Goal: Task Accomplishment & Management: Complete application form

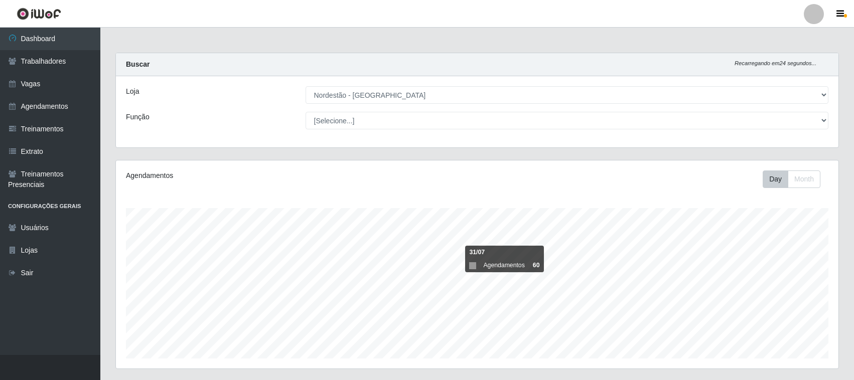
select select "420"
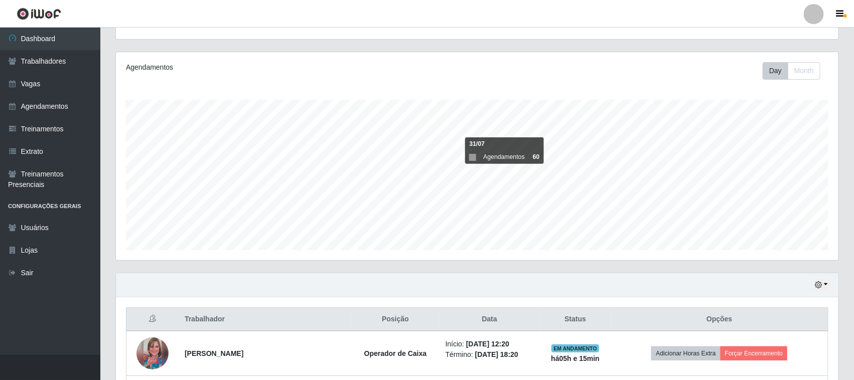
scroll to position [209, 723]
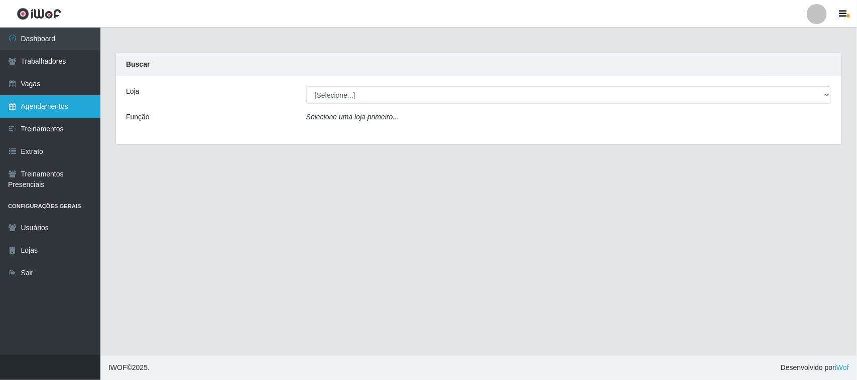
click at [51, 107] on link "Agendamentos" at bounding box center [50, 106] width 100 height 23
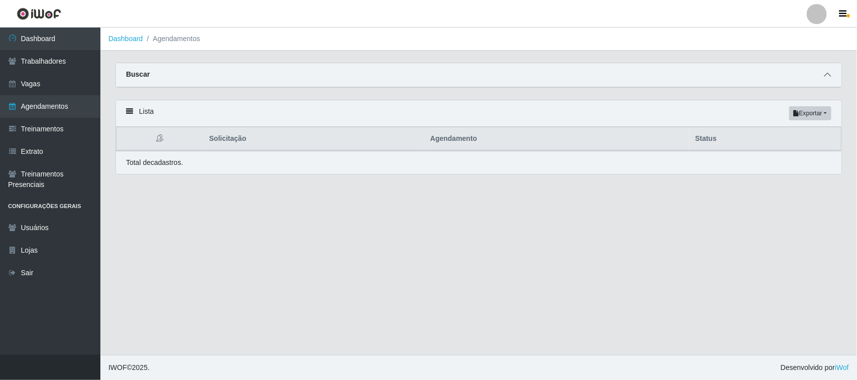
click at [821, 73] on span at bounding box center [827, 75] width 12 height 12
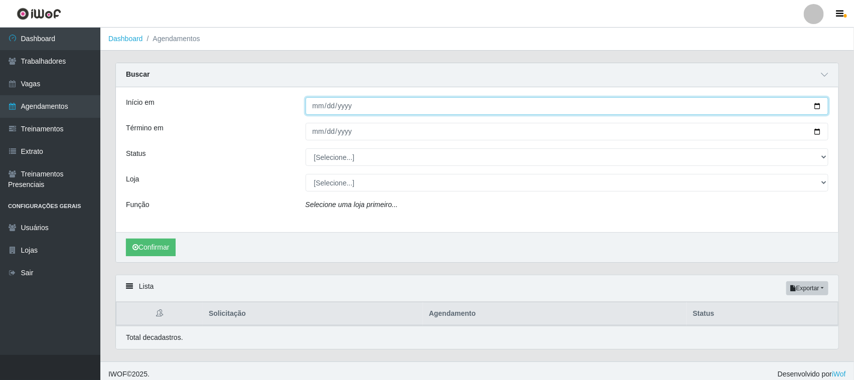
click at [816, 108] on input "Início em" at bounding box center [568, 106] width 524 height 18
type input "2025-08-30"
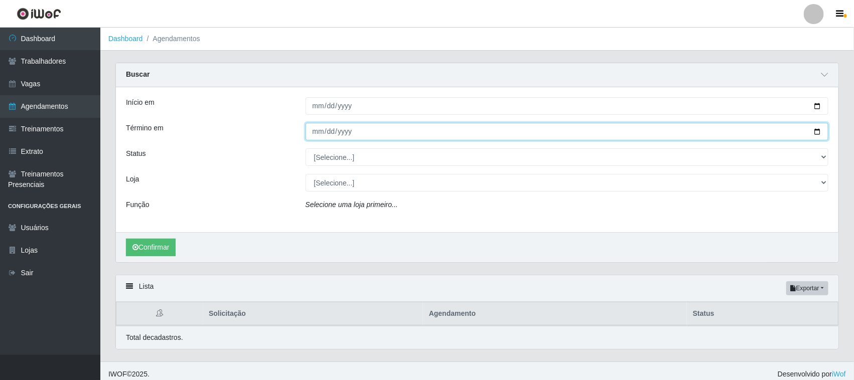
click at [817, 132] on input "Término em" at bounding box center [568, 132] width 524 height 18
type input "2025-08-30"
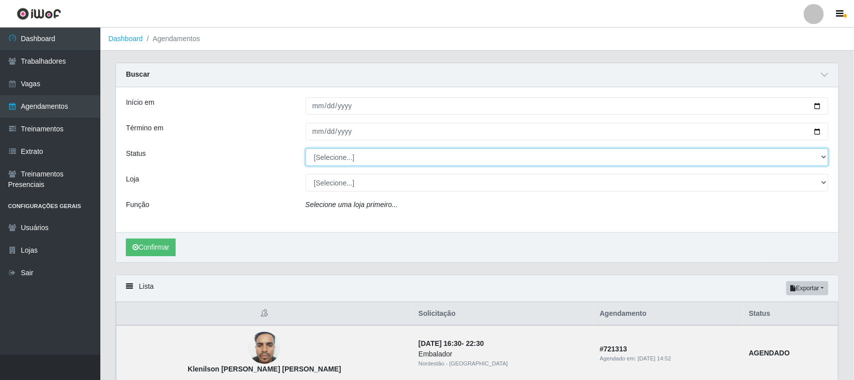
click at [822, 156] on select "[Selecione...] AGENDADO AGUARDANDO LIBERAR EM ANDAMENTO EM REVISÃO FINALIZADO C…" at bounding box center [568, 158] width 524 height 18
select select "AGENDADO"
click at [306, 149] on select "[Selecione...] AGENDADO AGUARDANDO LIBERAR EM ANDAMENTO EM REVISÃO FINALIZADO C…" at bounding box center [568, 158] width 524 height 18
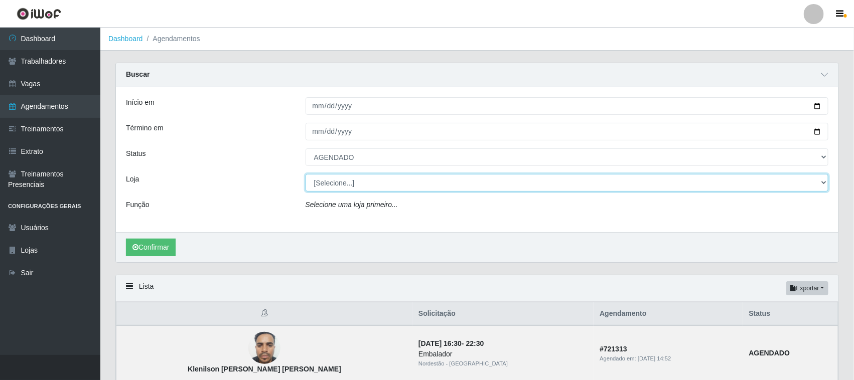
click at [825, 184] on select "[Selecione...] Nordestão - Santa Catarina" at bounding box center [568, 183] width 524 height 18
select select "420"
click at [306, 175] on select "[Selecione...] Nordestão - Santa Catarina" at bounding box center [568, 183] width 524 height 18
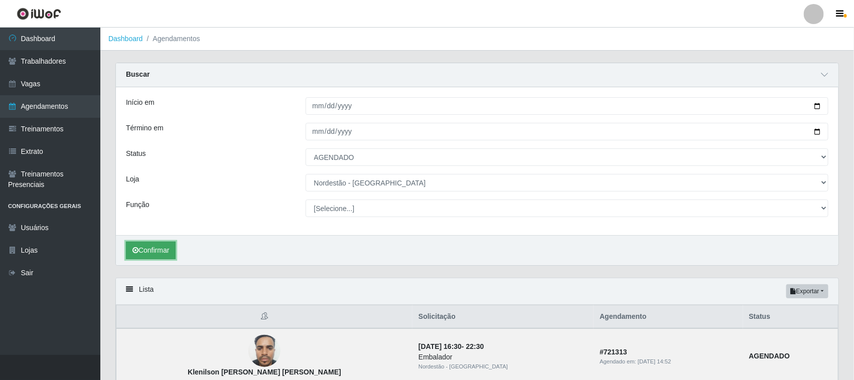
click at [157, 250] on button "Confirmar" at bounding box center [151, 251] width 50 height 18
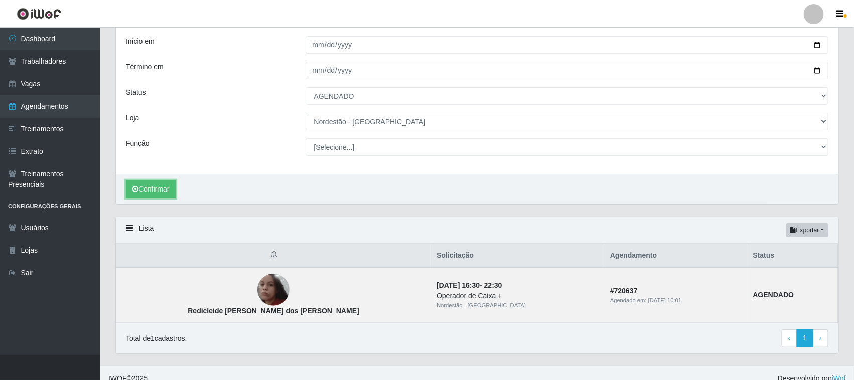
scroll to position [73, 0]
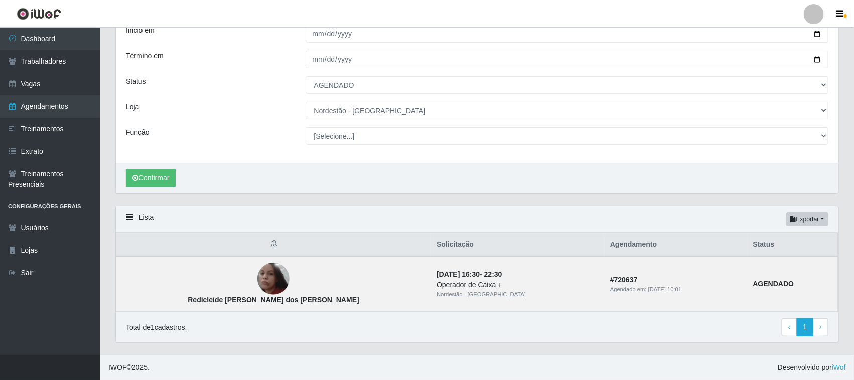
click at [129, 215] on icon at bounding box center [129, 217] width 7 height 7
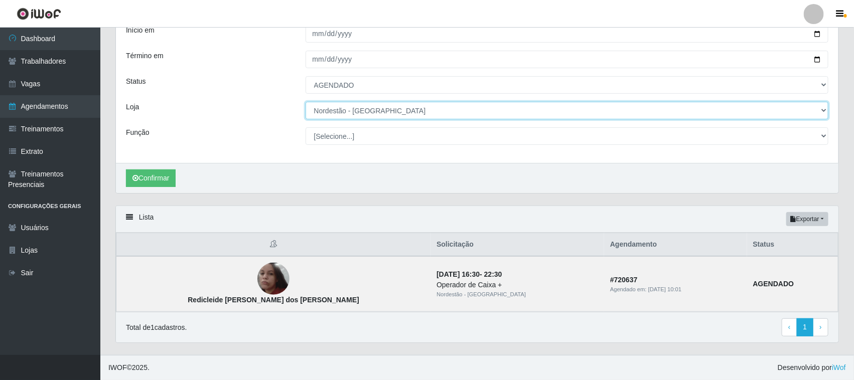
click at [822, 110] on select "[Selecione...] Nordestão - Santa Catarina" at bounding box center [568, 111] width 524 height 18
click at [776, 109] on select "[Selecione...] Nordestão - Santa Catarina" at bounding box center [568, 111] width 524 height 18
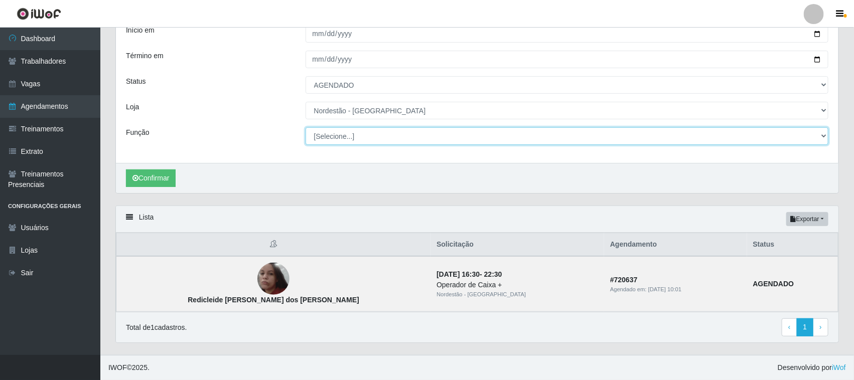
click at [821, 136] on select "[Selecione...] Balconista de Padaria Balconista de Padaria + Balconista de Pada…" at bounding box center [568, 136] width 524 height 18
click at [306, 127] on select "[Selecione...] Balconista de Padaria Balconista de Padaria + Balconista de Pada…" at bounding box center [568, 136] width 524 height 18
click at [821, 136] on select "[Selecione...] Balconista de Padaria Balconista de Padaria + Balconista de Pada…" at bounding box center [568, 136] width 524 height 18
click at [306, 127] on select "[Selecione...] Balconista de Padaria Balconista de Padaria + Balconista de Pada…" at bounding box center [568, 136] width 524 height 18
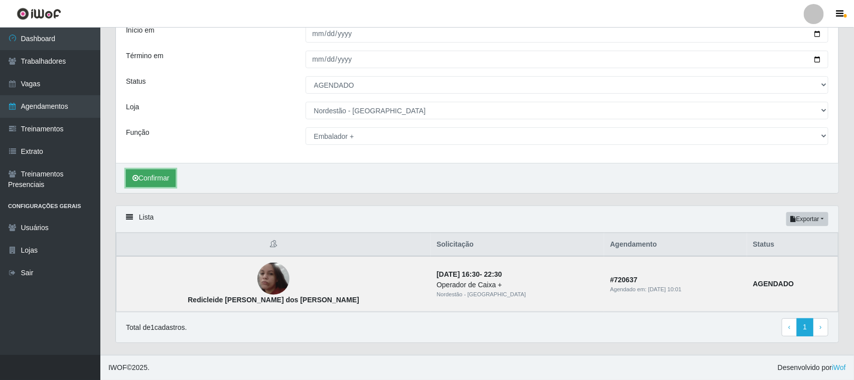
click at [167, 177] on button "Confirmar" at bounding box center [151, 179] width 50 height 18
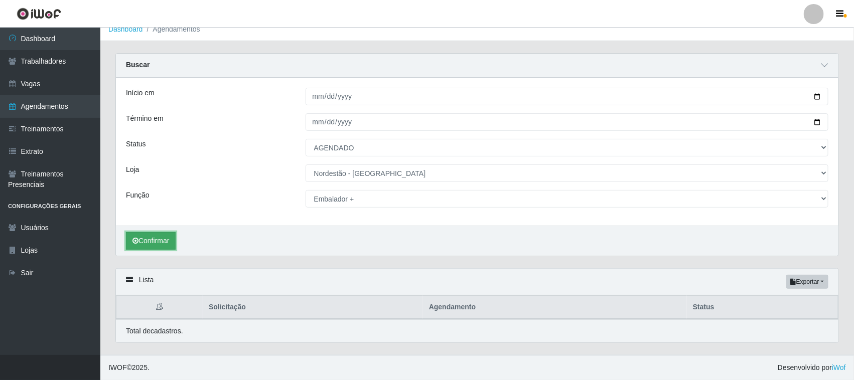
scroll to position [11, 0]
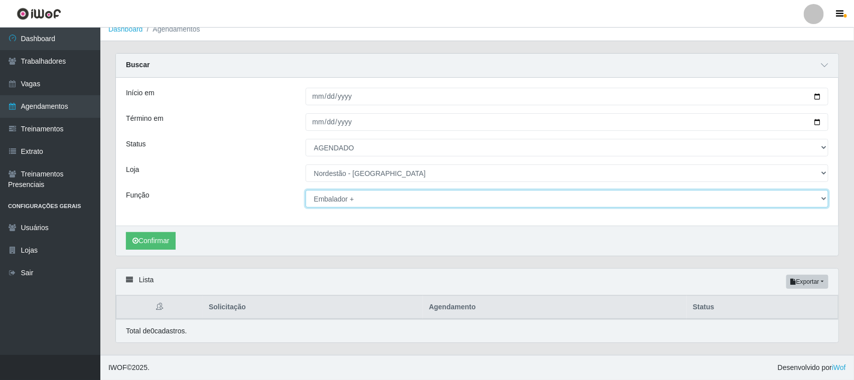
click at [822, 197] on select "[Selecione...] Balconista de Padaria Balconista de Padaria + Balconista de Pada…" at bounding box center [568, 199] width 524 height 18
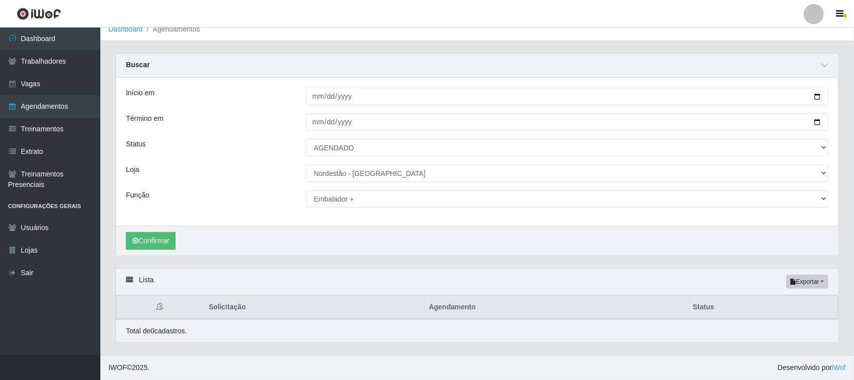
click at [242, 86] on div "Início em 2025-08-30 Término em 2025-08-30 Status [Selecione...] AGENDADO AGUAR…" at bounding box center [477, 152] width 723 height 148
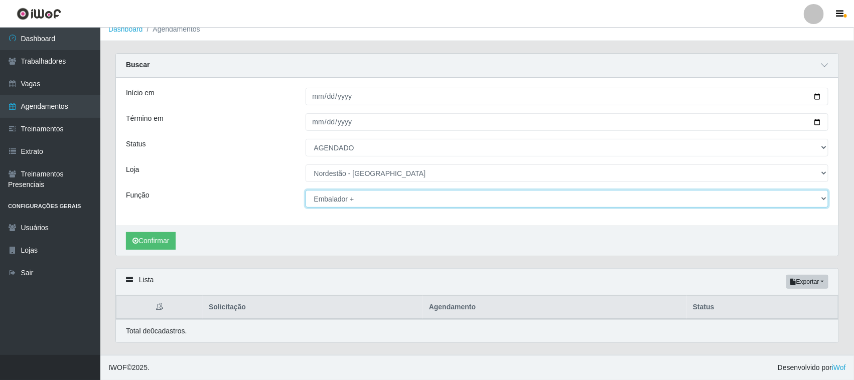
click at [824, 197] on select "[Selecione...] Balconista de Padaria Balconista de Padaria + Balconista de Pada…" at bounding box center [568, 199] width 524 height 18
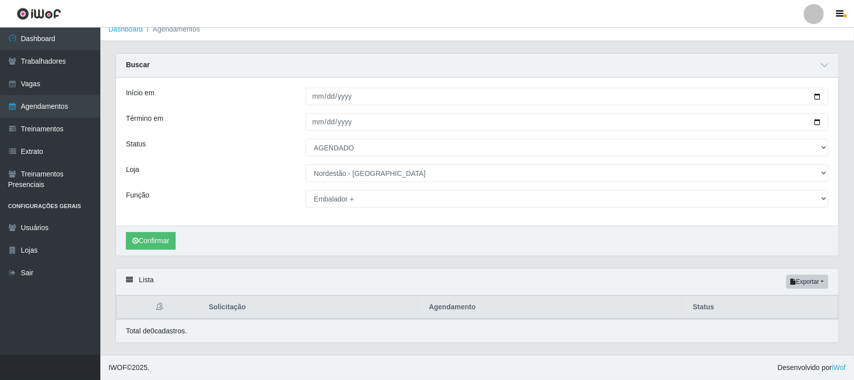
click at [435, 209] on div "Início em 2025-08-30 Término em 2025-08-30 Status [Selecione...] AGENDADO AGUAR…" at bounding box center [477, 152] width 723 height 148
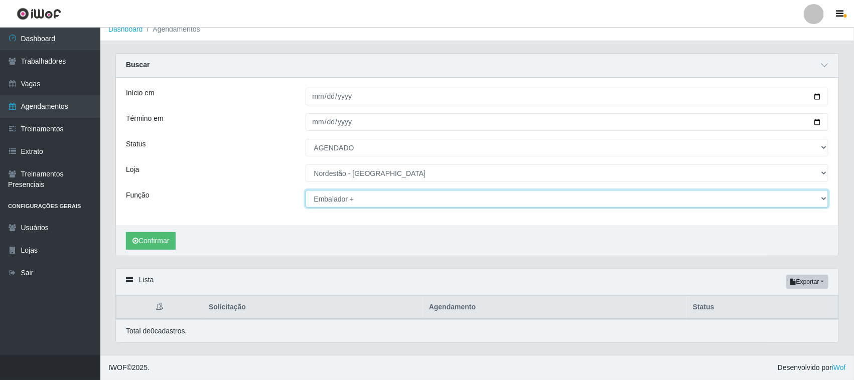
click at [360, 196] on select "[Selecione...] Balconista de Padaria Balconista de Padaria + Balconista de Pada…" at bounding box center [568, 199] width 524 height 18
select select "[Selecione...]"
click at [306, 190] on select "[Selecione...] Balconista de Padaria Balconista de Padaria + Balconista de Pada…" at bounding box center [568, 199] width 524 height 18
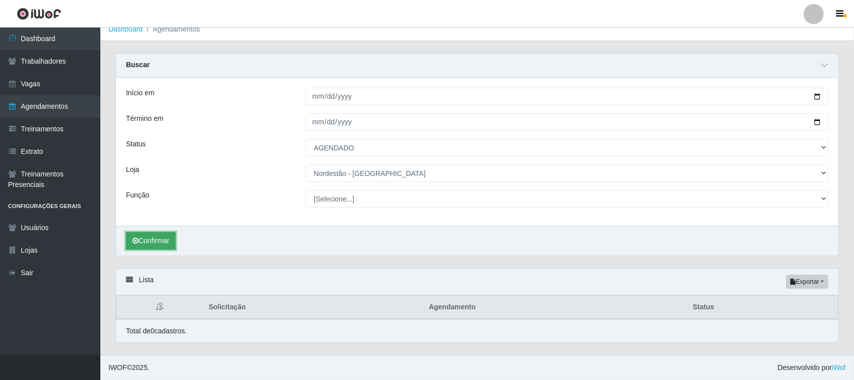
click at [152, 243] on button "Confirmar" at bounding box center [151, 241] width 50 height 18
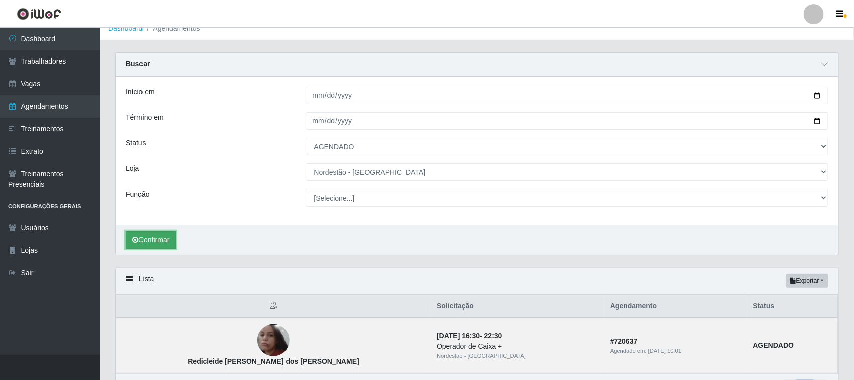
click at [156, 237] on button "Confirmar" at bounding box center [151, 240] width 50 height 18
click at [152, 238] on button "Confirmar" at bounding box center [151, 240] width 50 height 18
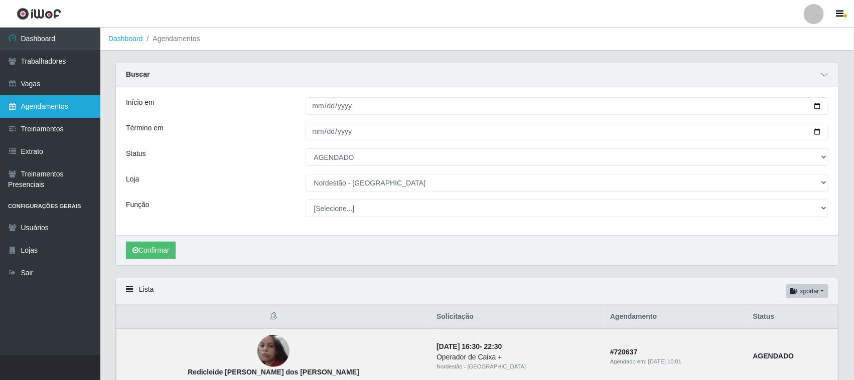
click at [53, 105] on link "Agendamentos" at bounding box center [50, 106] width 100 height 23
select select "[Selecione...]"
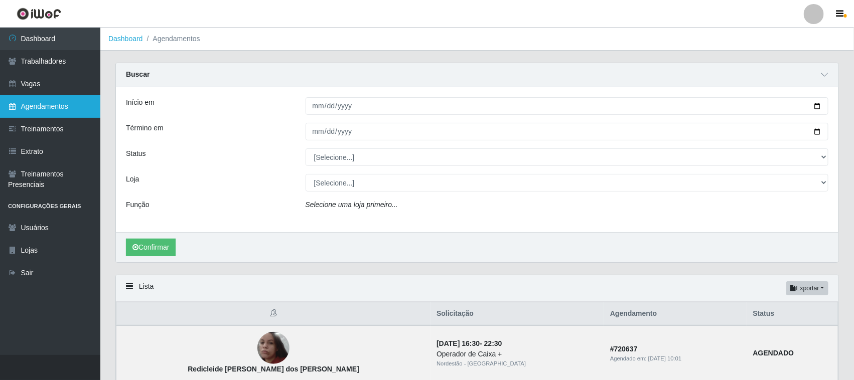
click at [53, 105] on link "Agendamentos" at bounding box center [50, 106] width 100 height 23
click at [817, 106] on input "Início em" at bounding box center [568, 106] width 524 height 18
type input "2025-08-30"
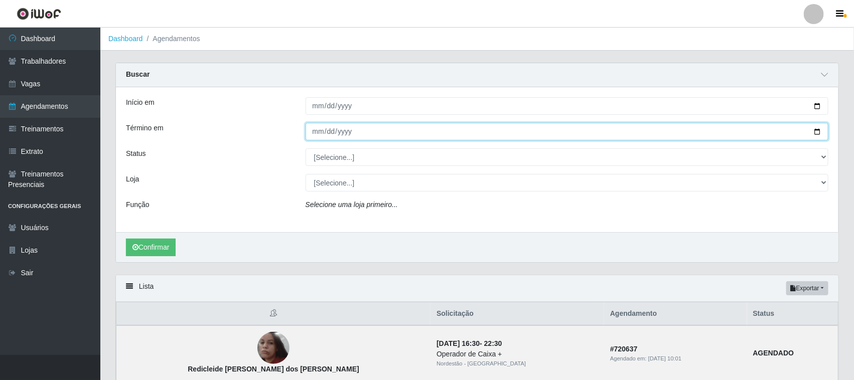
click at [817, 132] on input "Término em" at bounding box center [568, 132] width 524 height 18
type input "2025-08-30"
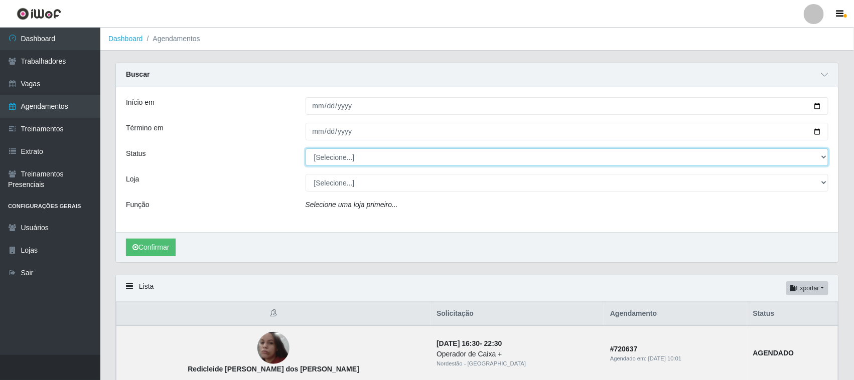
click at [394, 157] on select "[Selecione...] AGENDADO AGUARDANDO LIBERAR EM ANDAMENTO EM REVISÃO FINALIZADO C…" at bounding box center [568, 158] width 524 height 18
select select "AGENDADO"
click at [306, 149] on select "[Selecione...] AGENDADO AGUARDANDO LIBERAR EM ANDAMENTO EM REVISÃO FINALIZADO C…" at bounding box center [568, 158] width 524 height 18
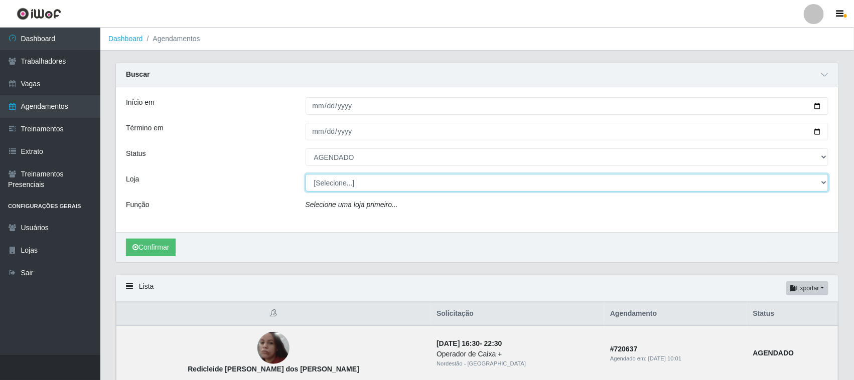
click at [360, 180] on select "[Selecione...] Nordestão - Santa Catarina" at bounding box center [568, 183] width 524 height 18
select select "420"
click at [306, 175] on select "[Selecione...] Nordestão - Santa Catarina" at bounding box center [568, 183] width 524 height 18
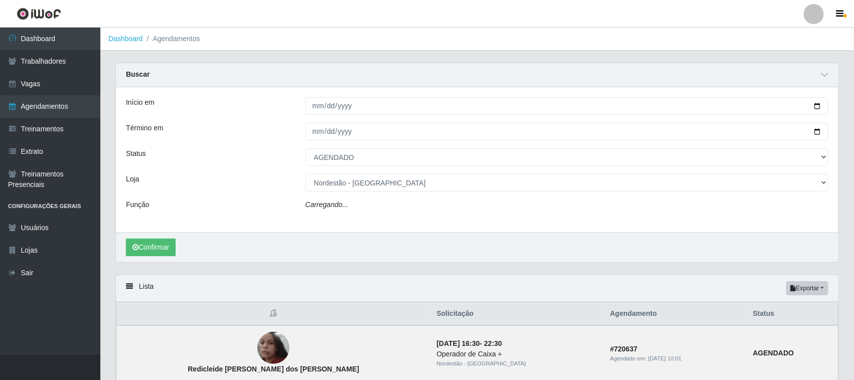
click at [358, 201] on div "Carregando..." at bounding box center [567, 207] width 539 height 15
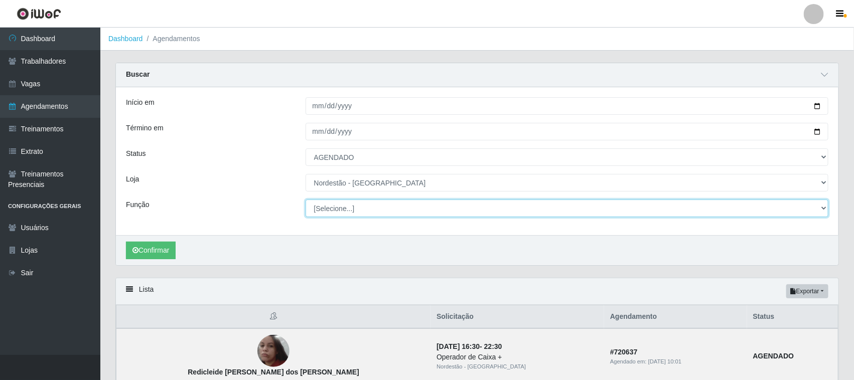
click at [357, 207] on select "[Selecione...] Balconista de Padaria Balconista de Padaria + Balconista de Pada…" at bounding box center [568, 209] width 524 height 18
select select "70"
click at [306, 200] on select "[Selecione...] Balconista de Padaria Balconista de Padaria + Balconista de Pada…" at bounding box center [568, 209] width 524 height 18
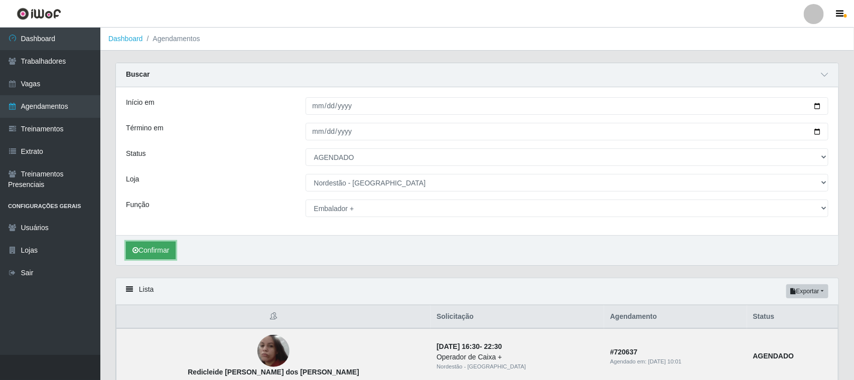
click at [162, 247] on button "Confirmar" at bounding box center [151, 251] width 50 height 18
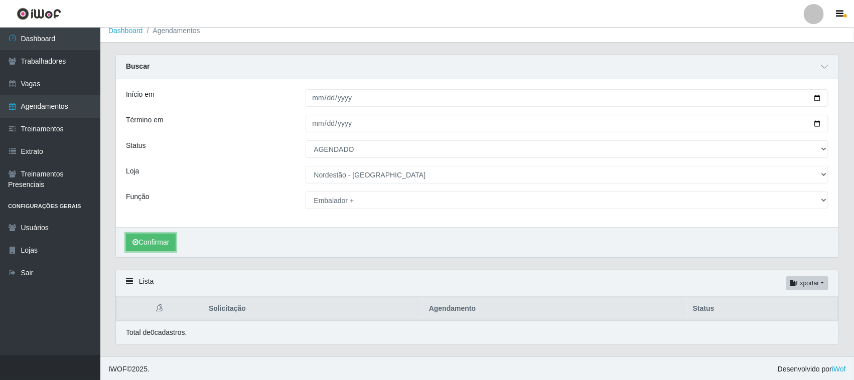
scroll to position [11, 0]
click at [152, 239] on button "Confirmar" at bounding box center [151, 241] width 50 height 18
click at [804, 283] on button "Exportar" at bounding box center [808, 282] width 42 height 14
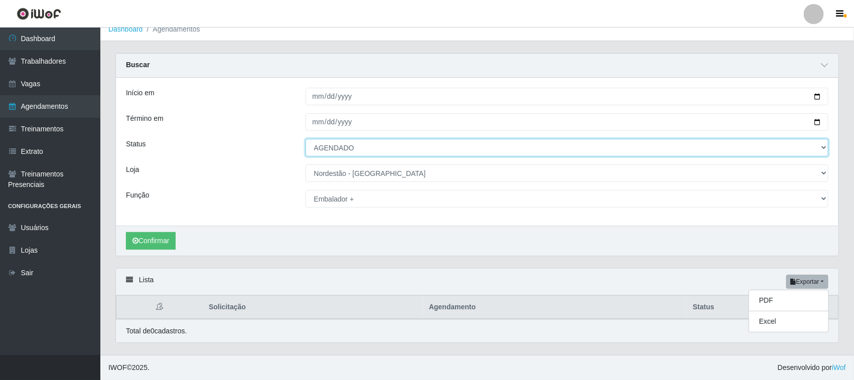
click at [513, 142] on select "[Selecione...] AGENDADO AGUARDANDO LIBERAR EM ANDAMENTO EM REVISÃO FINALIZADO C…" at bounding box center [568, 148] width 524 height 18
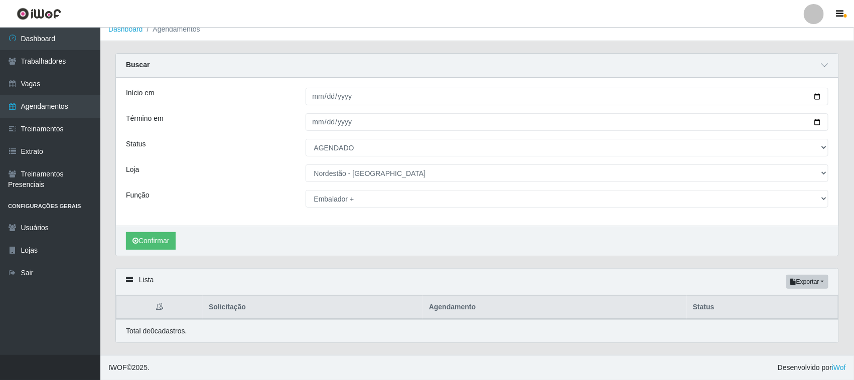
click at [252, 214] on div "Início em 2025-08-30 Término em 2025-08-30 Status [Selecione...] AGENDADO AGUAR…" at bounding box center [477, 152] width 723 height 148
click at [169, 241] on button "Confirmar" at bounding box center [151, 241] width 50 height 18
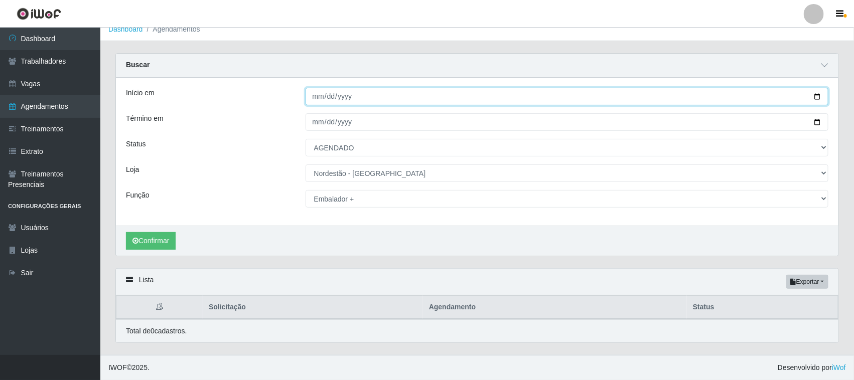
click at [818, 96] on input "2025-08-30" at bounding box center [568, 97] width 524 height 18
type input "2025-08-31"
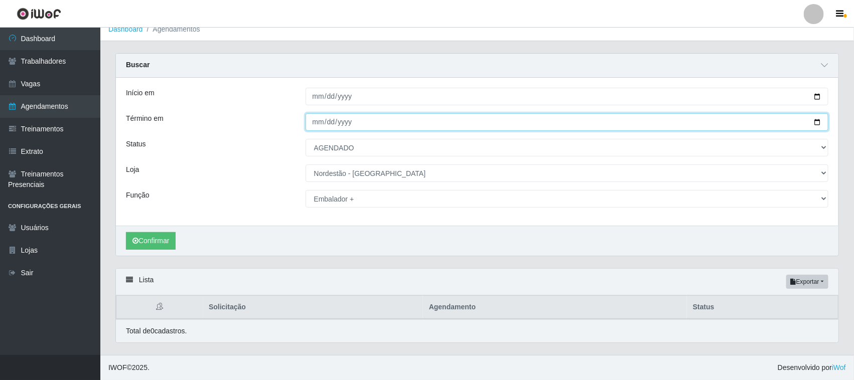
click at [817, 119] on input "2025-08-30" at bounding box center [568, 122] width 524 height 18
type input "2025-08-31"
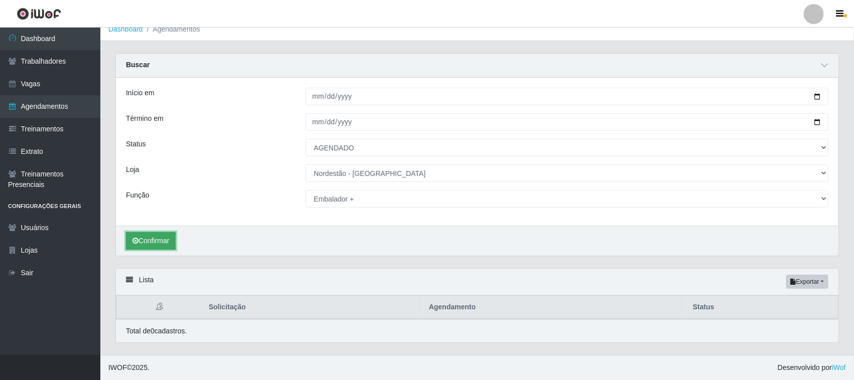
click at [165, 241] on button "Confirmar" at bounding box center [151, 241] width 50 height 18
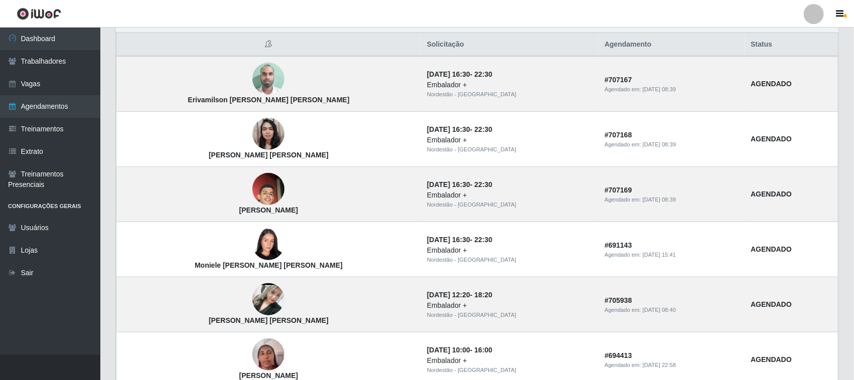
scroll to position [84, 0]
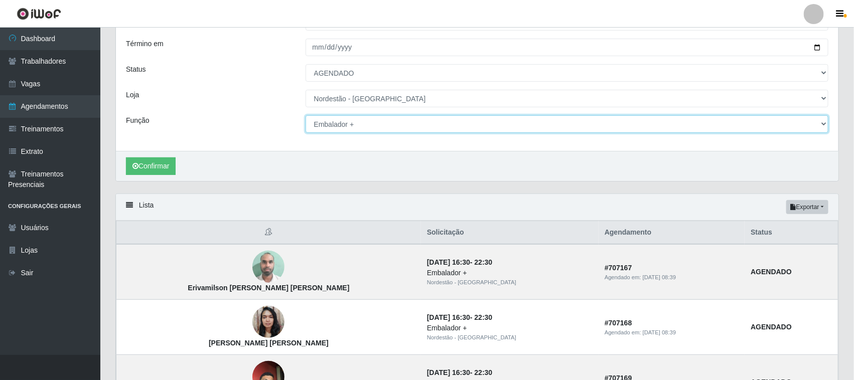
click at [821, 122] on select "[Selecione...] Balconista de Padaria Balconista de Padaria + Balconista de Pada…" at bounding box center [568, 124] width 524 height 18
click at [306, 115] on select "[Selecione...] Balconista de Padaria Balconista de Padaria + Balconista de Pada…" at bounding box center [568, 124] width 524 height 18
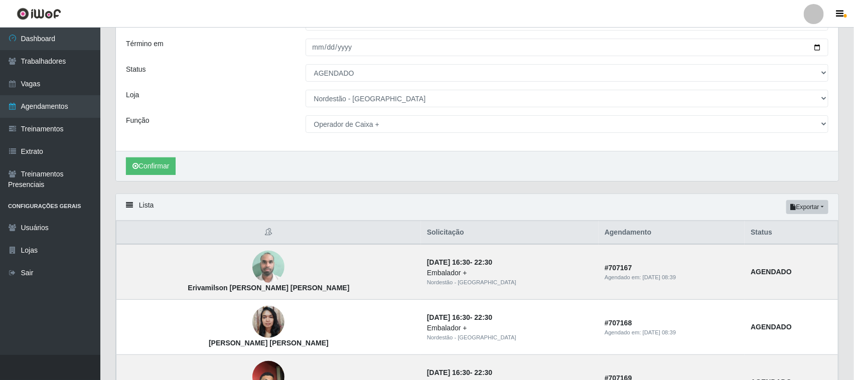
click at [292, 174] on div "Confirmar" at bounding box center [477, 166] width 723 height 30
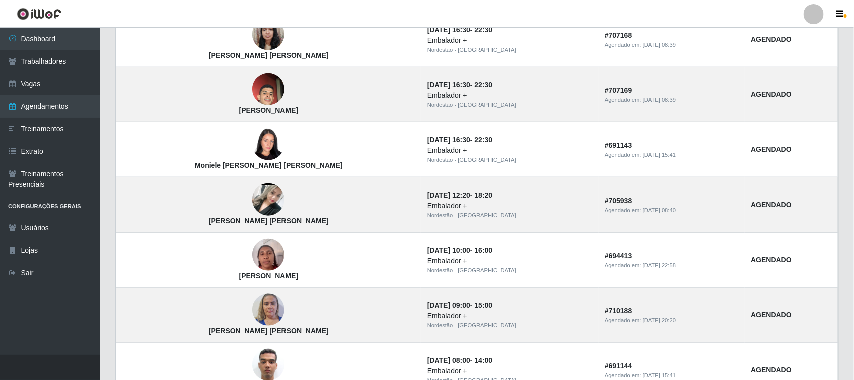
scroll to position [147, 0]
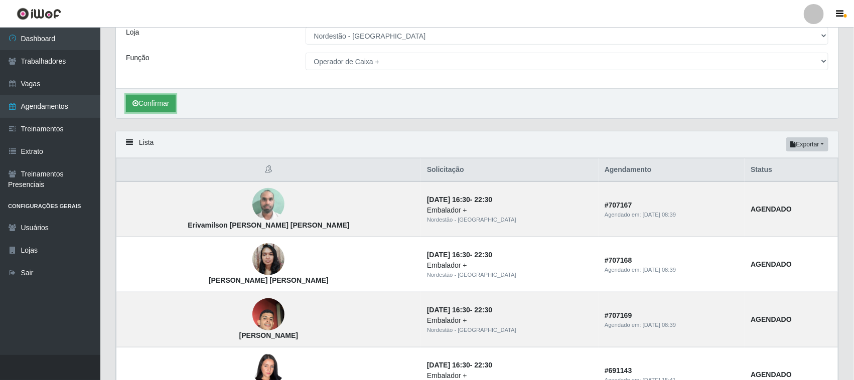
click at [154, 104] on button "Confirmar" at bounding box center [151, 104] width 50 height 18
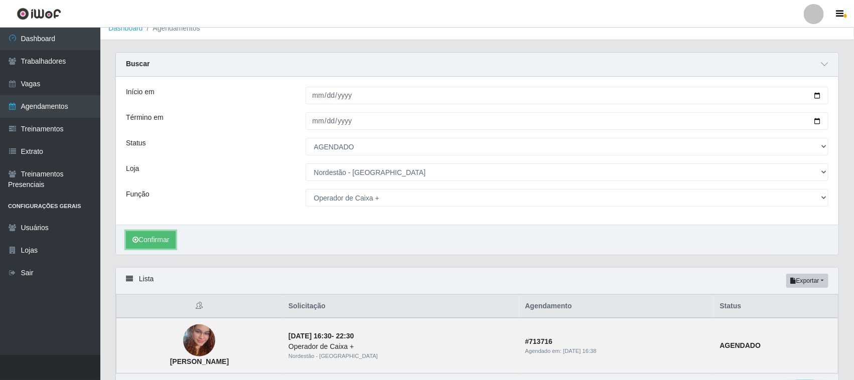
scroll to position [73, 0]
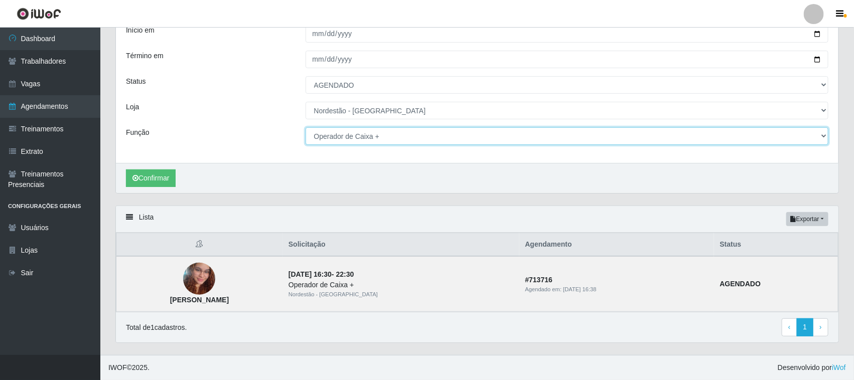
click at [426, 140] on select "[Selecione...] Balconista de Padaria Balconista de Padaria + Balconista de Pada…" at bounding box center [568, 136] width 524 height 18
select select "1"
click at [306, 127] on select "[Selecione...] Balconista de Padaria Balconista de Padaria + Balconista de Pada…" at bounding box center [568, 136] width 524 height 18
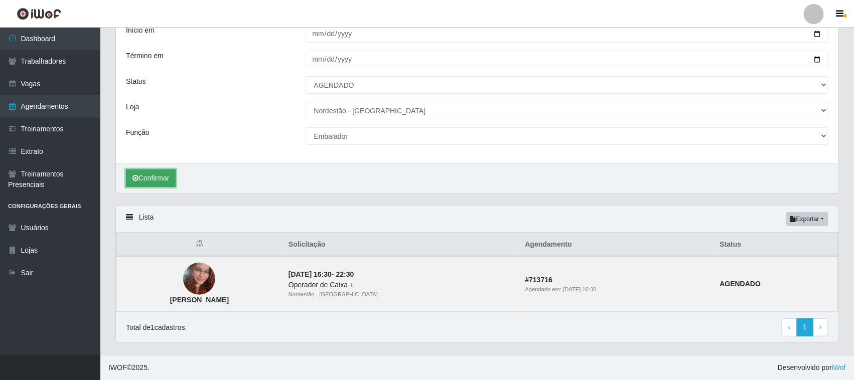
click at [156, 172] on button "Confirmar" at bounding box center [151, 179] width 50 height 18
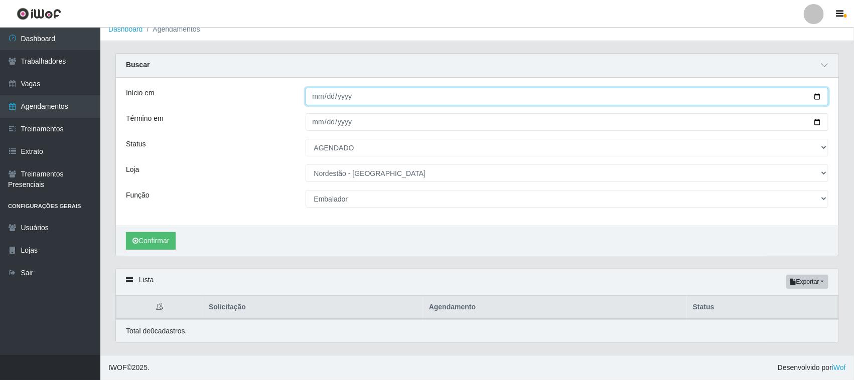
click at [819, 96] on input "2025-08-31" at bounding box center [568, 97] width 524 height 18
type input "2025-08-30"
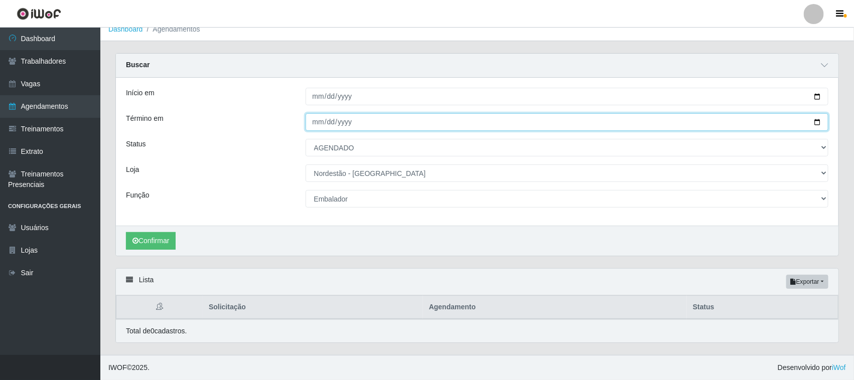
click at [816, 121] on input "2025-08-31" at bounding box center [568, 122] width 524 height 18
type input "2025-08-30"
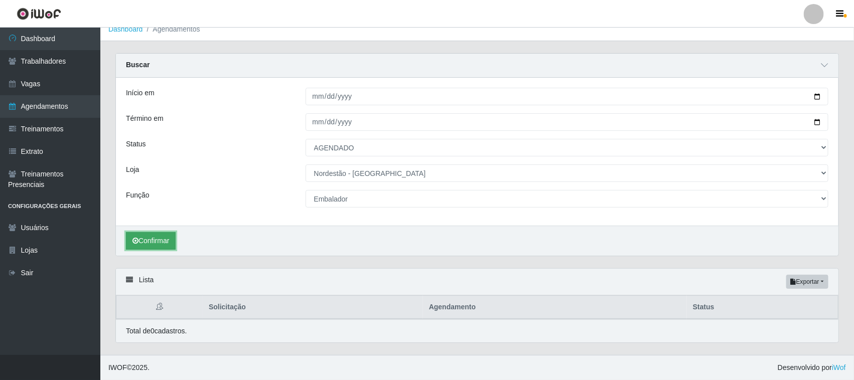
click at [157, 244] on button "Confirmar" at bounding box center [151, 241] width 50 height 18
click at [161, 241] on button "Confirmar" at bounding box center [151, 241] width 50 height 18
click at [165, 240] on button "Confirmar" at bounding box center [151, 241] width 50 height 18
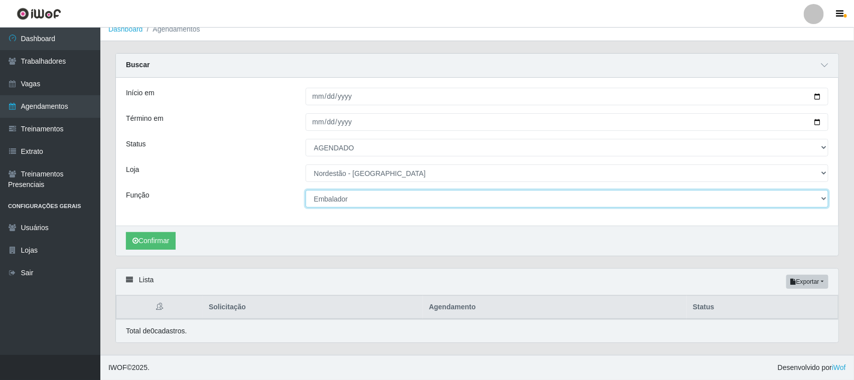
click at [337, 201] on select "[Selecione...] Balconista de Padaria Balconista de Padaria + Balconista de Pada…" at bounding box center [568, 199] width 524 height 18
click at [306, 190] on select "[Selecione...] Balconista de Padaria Balconista de Padaria + Balconista de Pada…" at bounding box center [568, 199] width 524 height 18
click at [347, 201] on select "[Selecione...] Balconista de Padaria Balconista de Padaria + Balconista de Pada…" at bounding box center [568, 199] width 524 height 18
select select "70"
click at [306, 190] on select "[Selecione...] Balconista de Padaria Balconista de Padaria + Balconista de Pada…" at bounding box center [568, 199] width 524 height 18
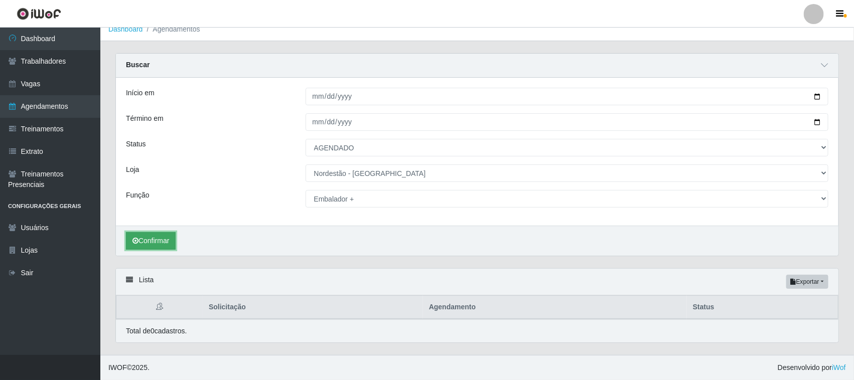
click at [162, 238] on button "Confirmar" at bounding box center [151, 241] width 50 height 18
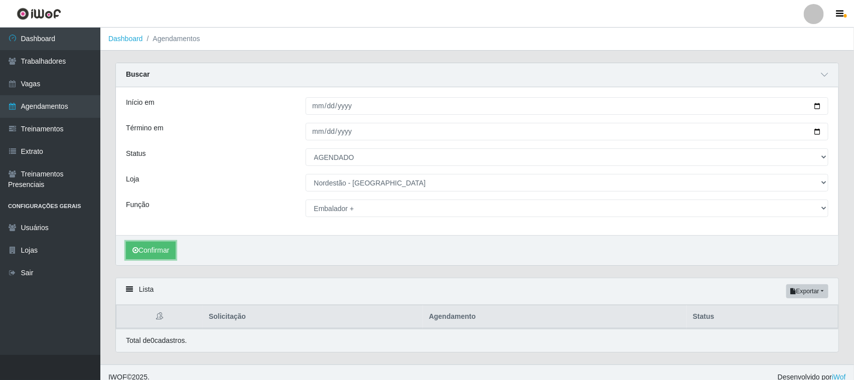
scroll to position [11, 0]
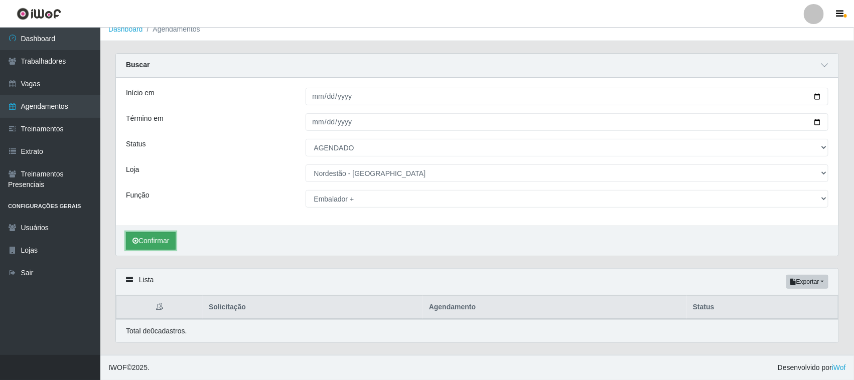
click at [141, 232] on button "Confirmar" at bounding box center [151, 241] width 50 height 18
click at [132, 236] on button "Confirmar" at bounding box center [151, 241] width 50 height 18
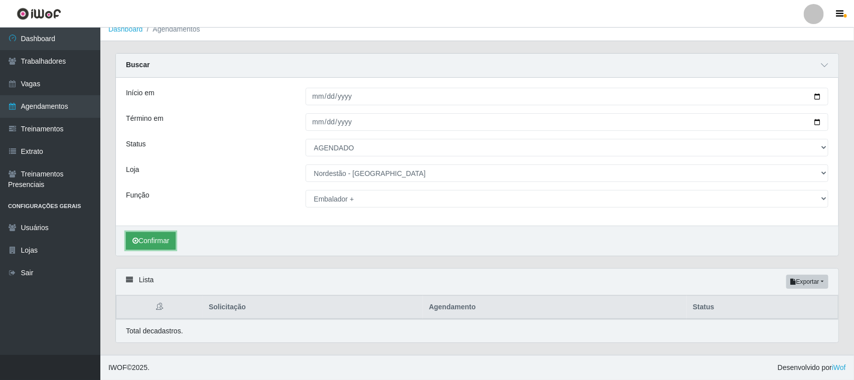
click at [132, 236] on button "Confirmar" at bounding box center [151, 241] width 50 height 18
click at [169, 243] on button "Confirmar" at bounding box center [151, 241] width 50 height 18
click at [812, 285] on button "Exportar" at bounding box center [808, 282] width 42 height 14
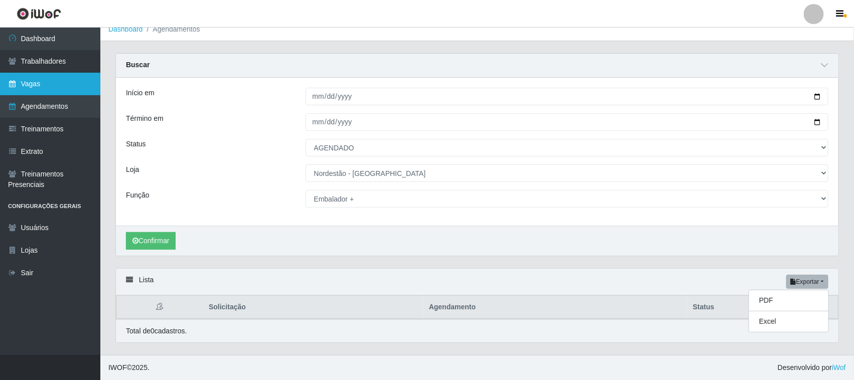
click at [29, 84] on link "Vagas" at bounding box center [50, 84] width 100 height 23
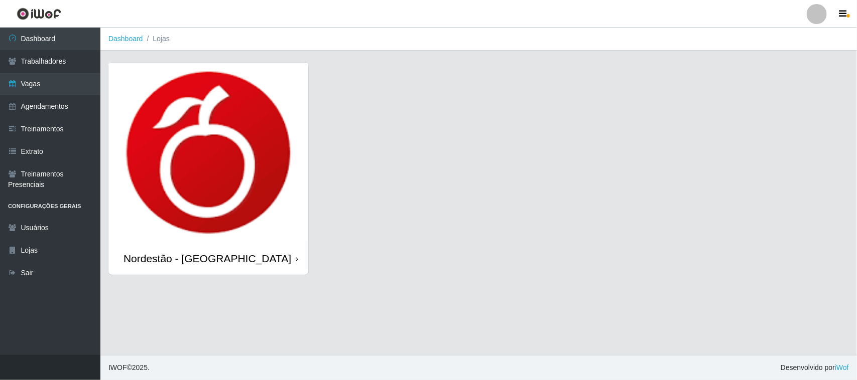
click at [297, 261] on icon at bounding box center [297, 259] width 3 height 7
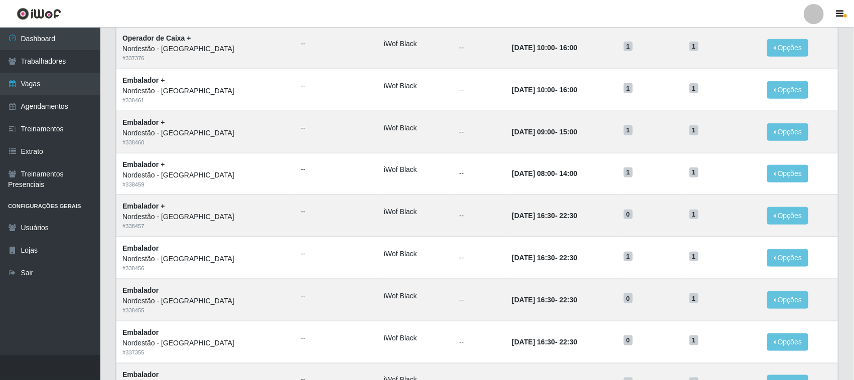
scroll to position [472, 0]
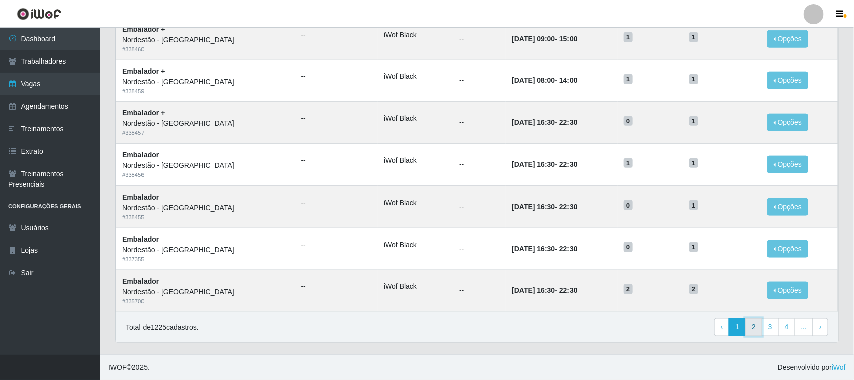
click at [759, 324] on link "2" at bounding box center [753, 328] width 17 height 18
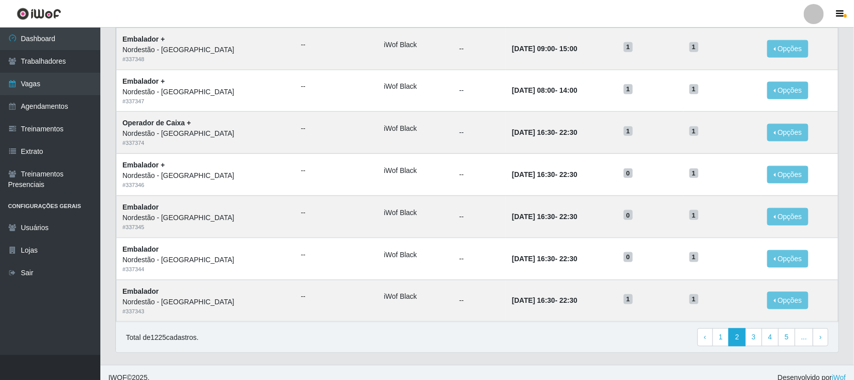
scroll to position [472, 0]
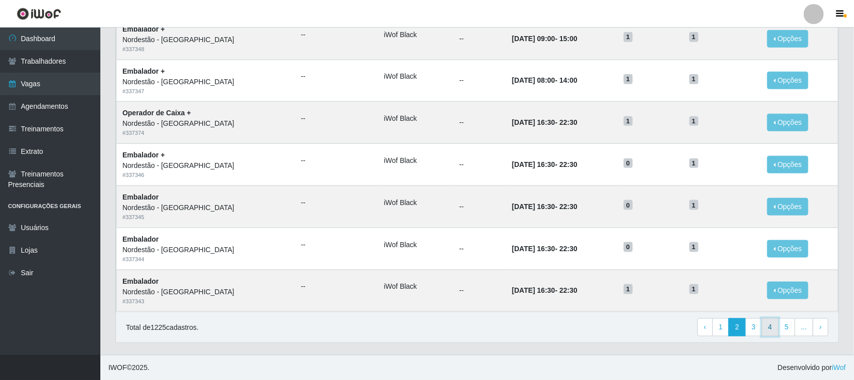
click at [767, 327] on link "4" at bounding box center [770, 328] width 17 height 18
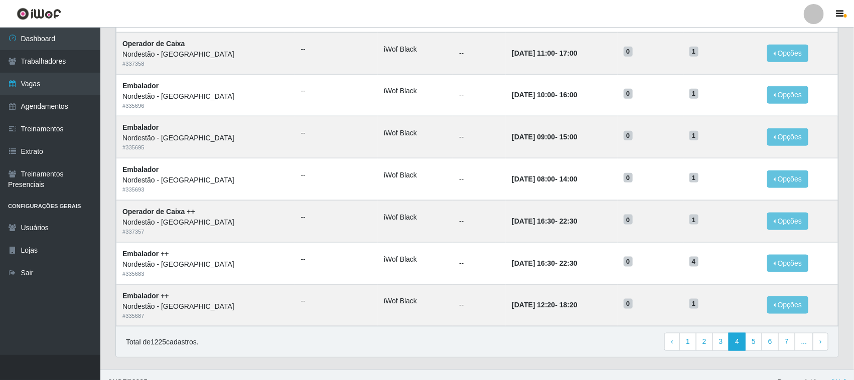
scroll to position [472, 0]
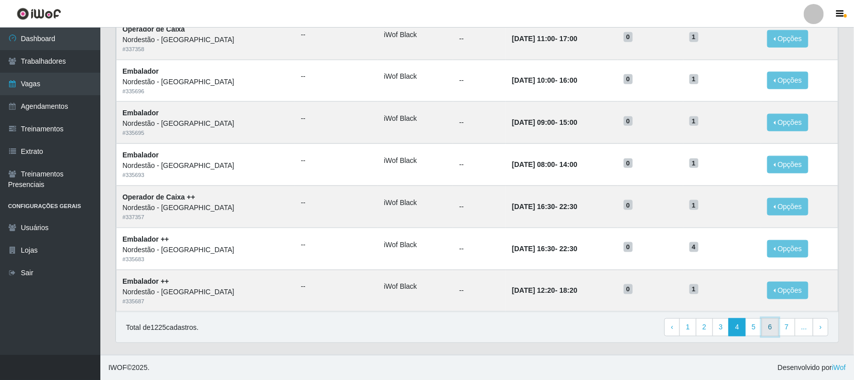
click at [773, 334] on link "6" at bounding box center [770, 328] width 17 height 18
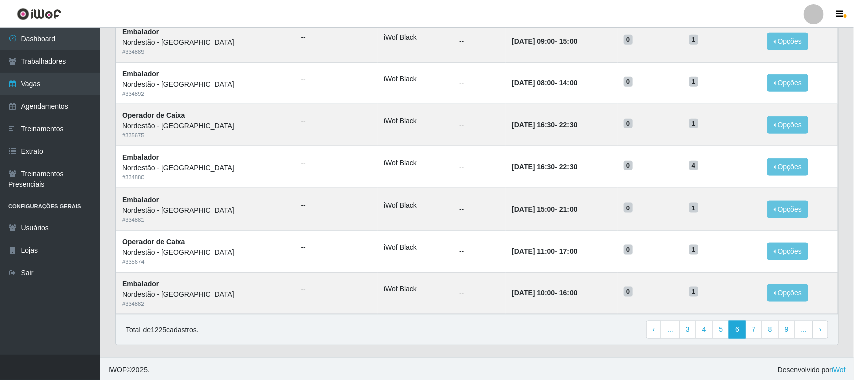
scroll to position [472, 0]
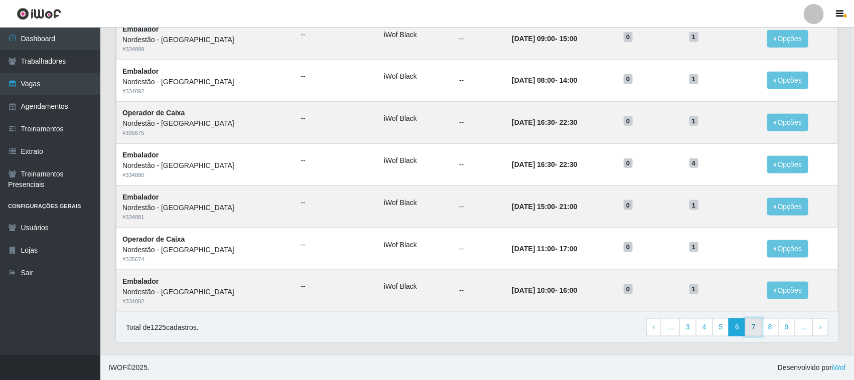
click at [757, 330] on link "7" at bounding box center [753, 328] width 17 height 18
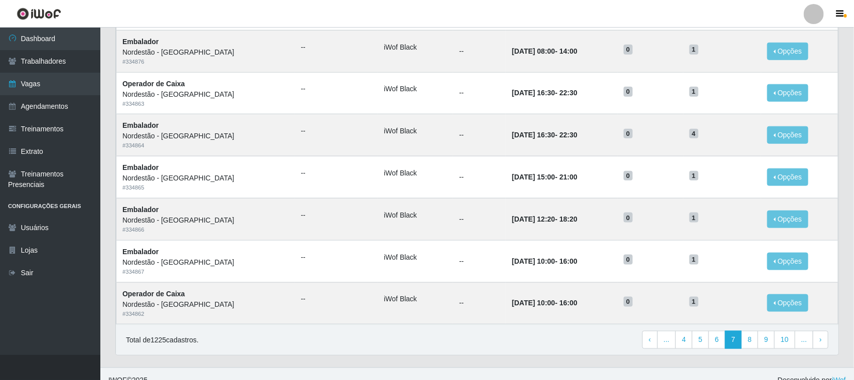
scroll to position [472, 0]
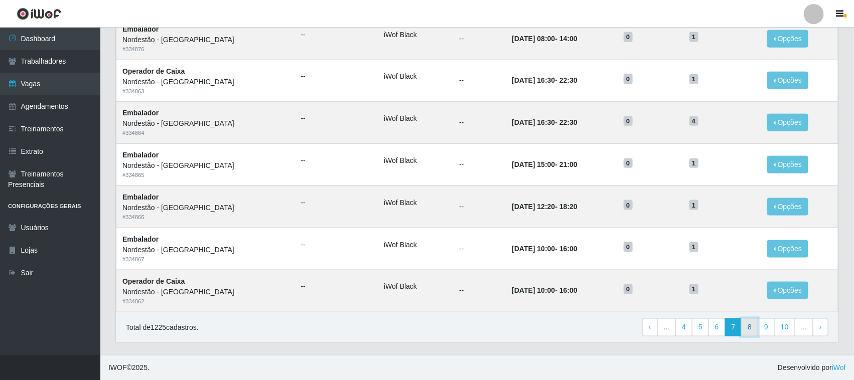
click at [748, 333] on link "8" at bounding box center [749, 328] width 17 height 18
